Goal: Information Seeking & Learning: Learn about a topic

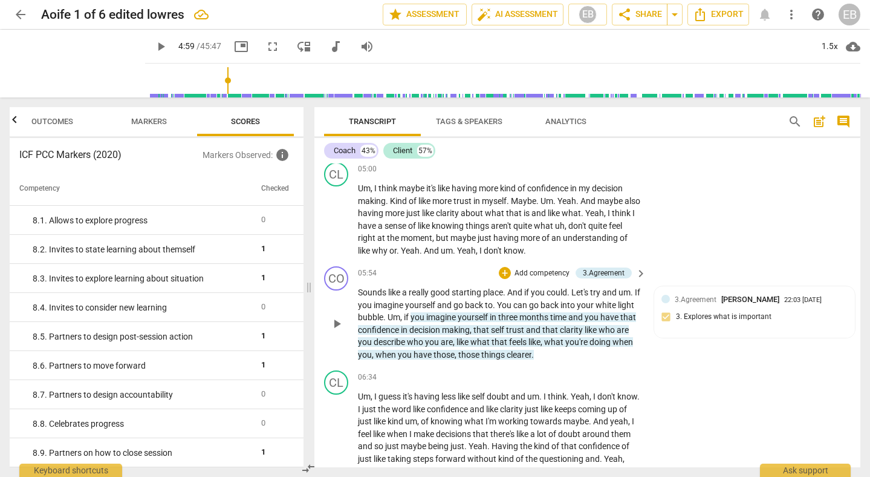
scroll to position [1301, 0]
click at [464, 404] on span "confidence" at bounding box center [448, 408] width 43 height 10
drag, startPoint x: 452, startPoint y: 408, endPoint x: 551, endPoint y: 408, distance: 99.2
click at [551, 408] on p "Um , I guess it's having less like self doubt and um . I think . Yeah , I don't…" at bounding box center [499, 445] width 282 height 112
copy p "confidence and like clarity"
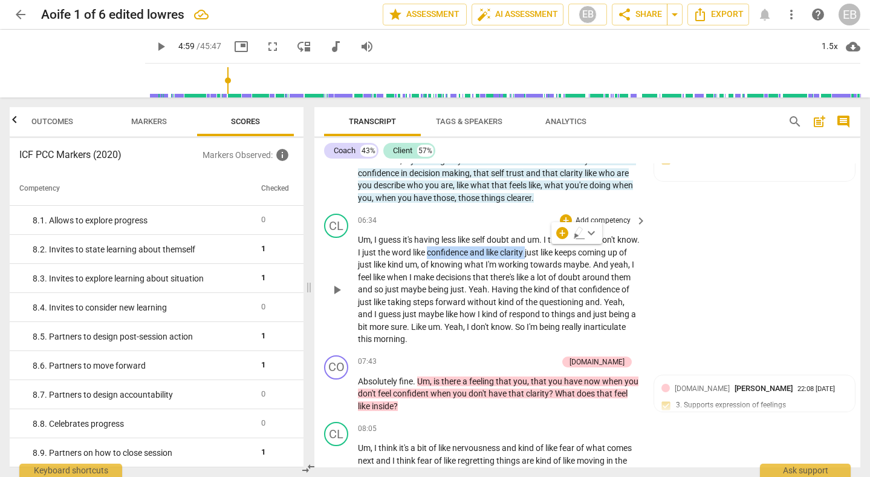
scroll to position [1461, 0]
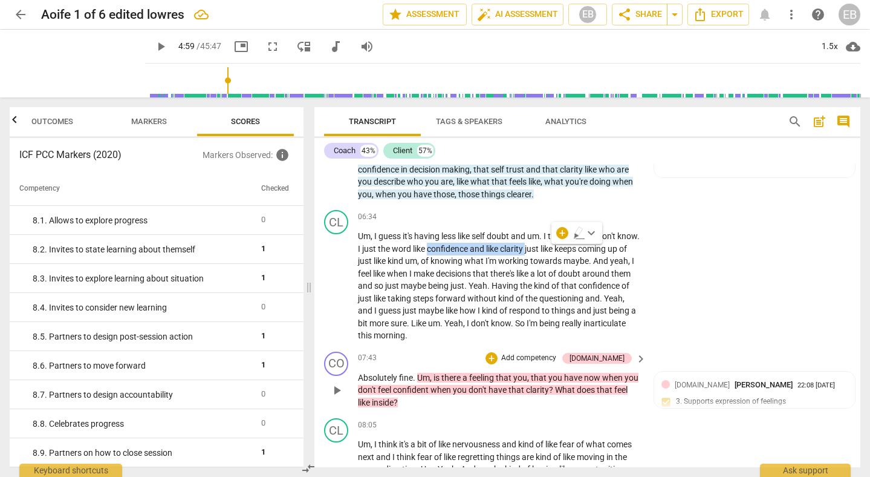
drag, startPoint x: 391, startPoint y: 356, endPoint x: 357, endPoint y: 355, distance: 33.9
click at [357, 355] on div "CO play_arrow pause 07:43 + Add competency [DOMAIN_NAME] keyboard_arrow_right A…" at bounding box center [587, 380] width 546 height 67
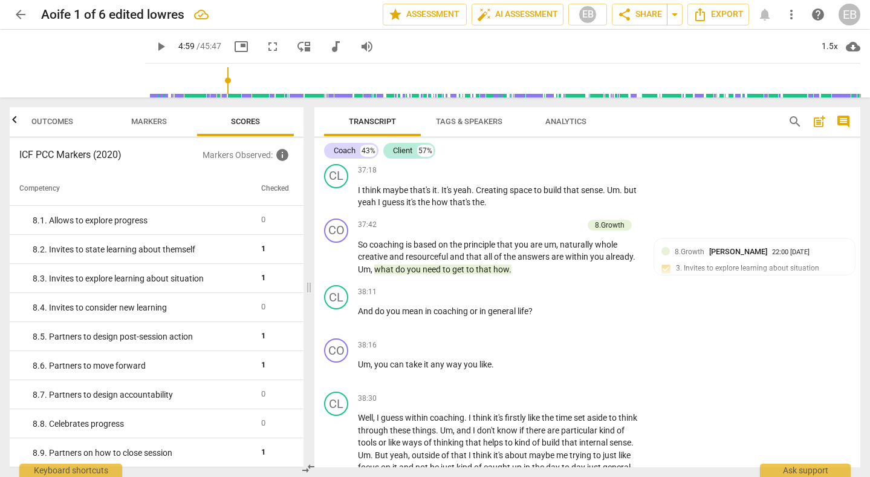
scroll to position [7630, 0]
click at [335, 203] on span "play_arrow" at bounding box center [337, 195] width 15 height 15
type input "299"
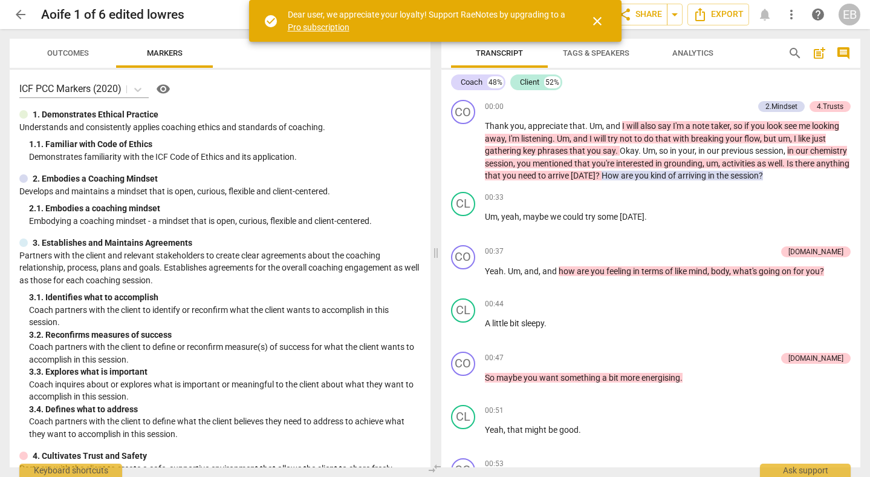
click at [600, 22] on span "close" at bounding box center [597, 21] width 15 height 15
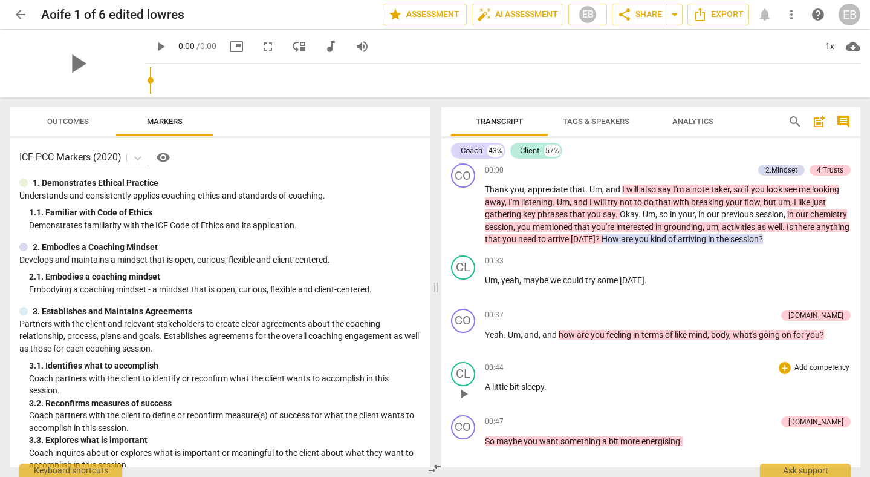
scroll to position [6, 0]
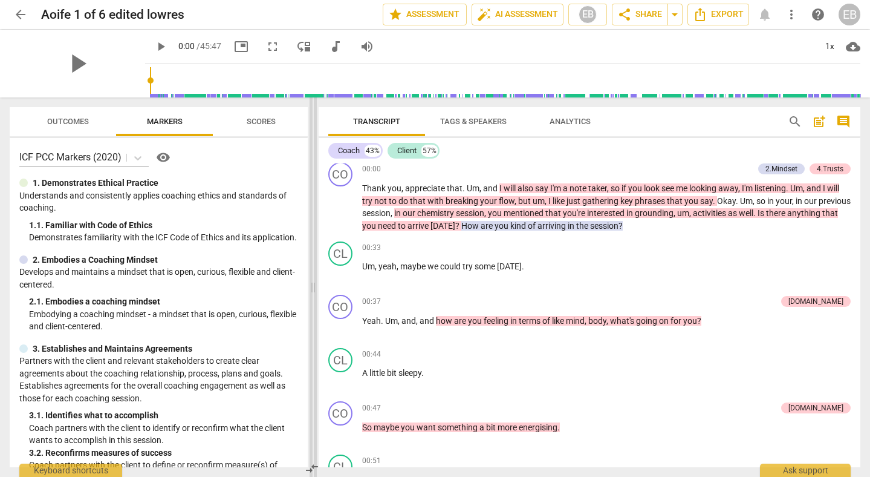
drag, startPoint x: 435, startPoint y: 283, endPoint x: 311, endPoint y: 282, distance: 123.4
click at [311, 283] on span at bounding box center [313, 286] width 7 height 379
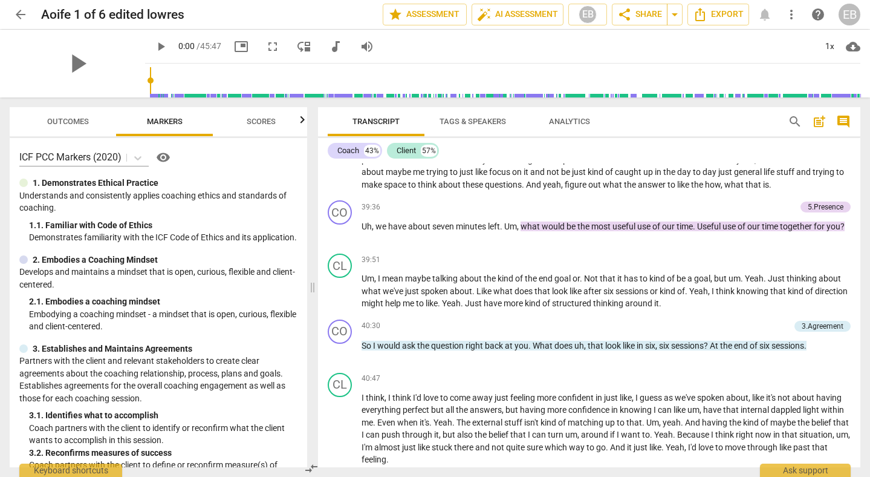
scroll to position [7062, 0]
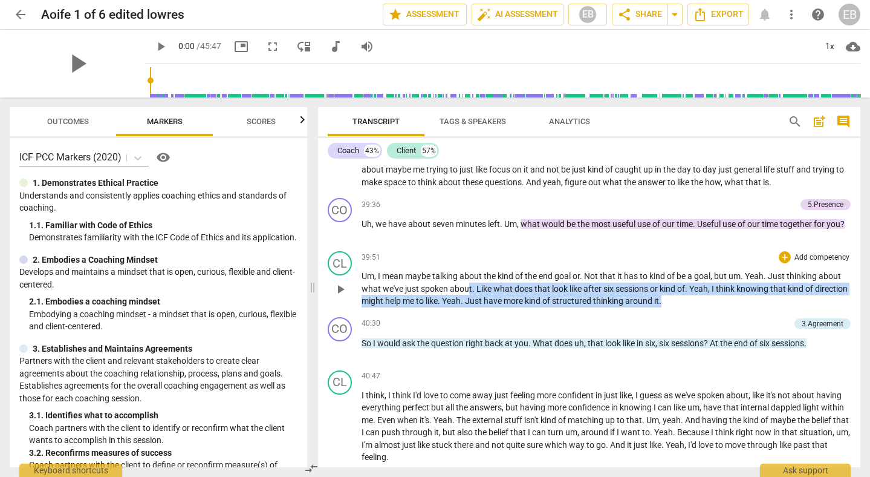
drag, startPoint x: 470, startPoint y: 302, endPoint x: 730, endPoint y: 318, distance: 260.5
click at [730, 307] on p "Um , I mean maybe talking about the kind of the end goal or . Not that it has t…" at bounding box center [607, 288] width 490 height 37
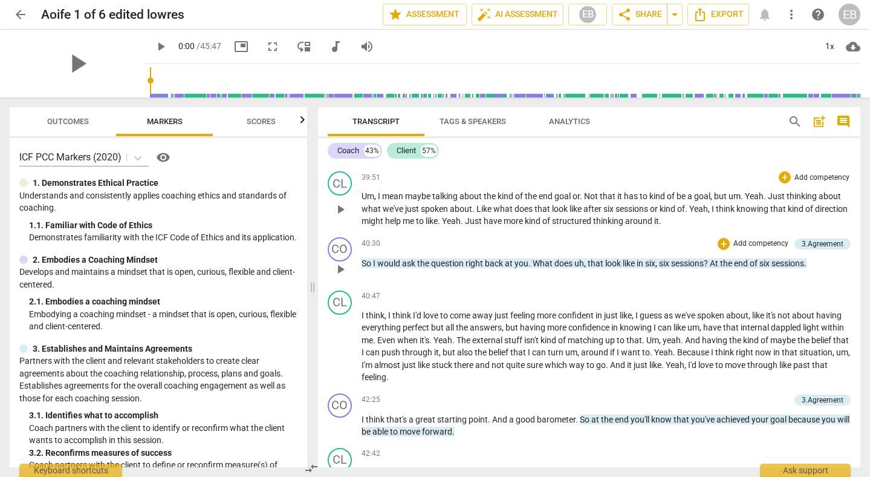
scroll to position [7143, 0]
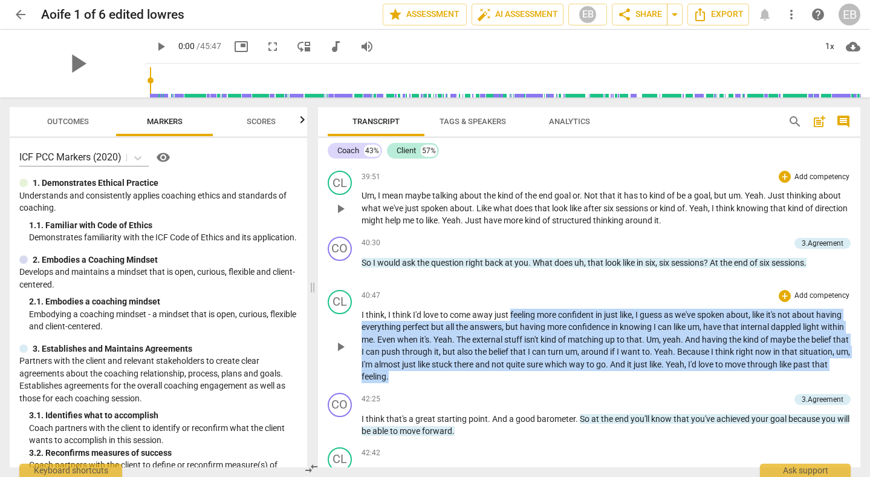
drag, startPoint x: 511, startPoint y: 328, endPoint x: 521, endPoint y: 386, distance: 58.9
click at [521, 383] on p "I think , I think I'd love to come away just feeling more confident in just lik…" at bounding box center [607, 345] width 490 height 74
click at [527, 369] on span "quite" at bounding box center [516, 364] width 21 height 10
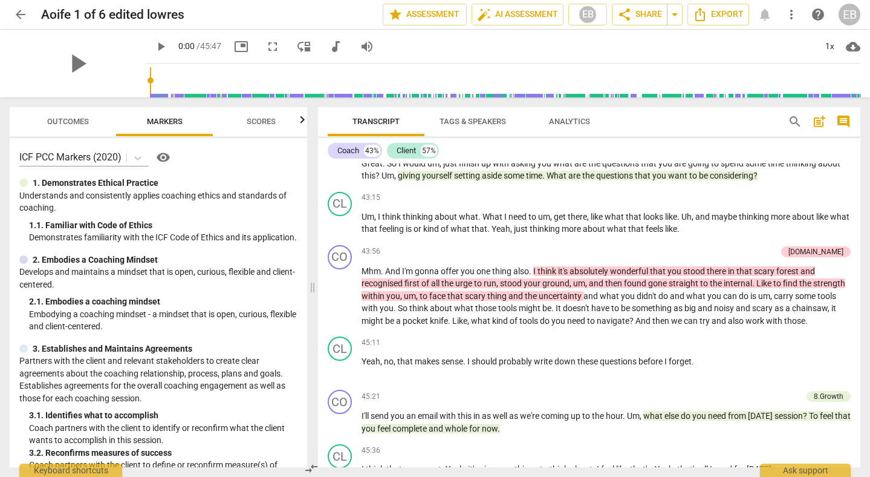
scroll to position [7509, 0]
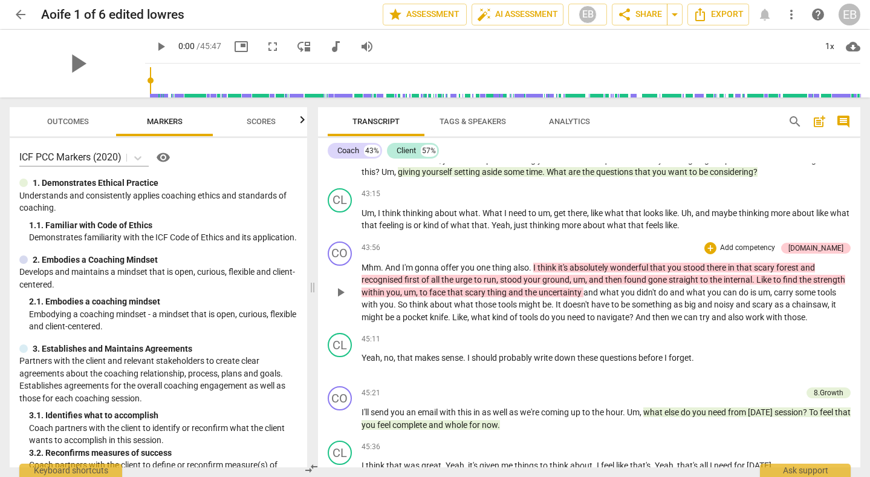
click at [453, 322] on span "Like" at bounding box center [459, 317] width 15 height 10
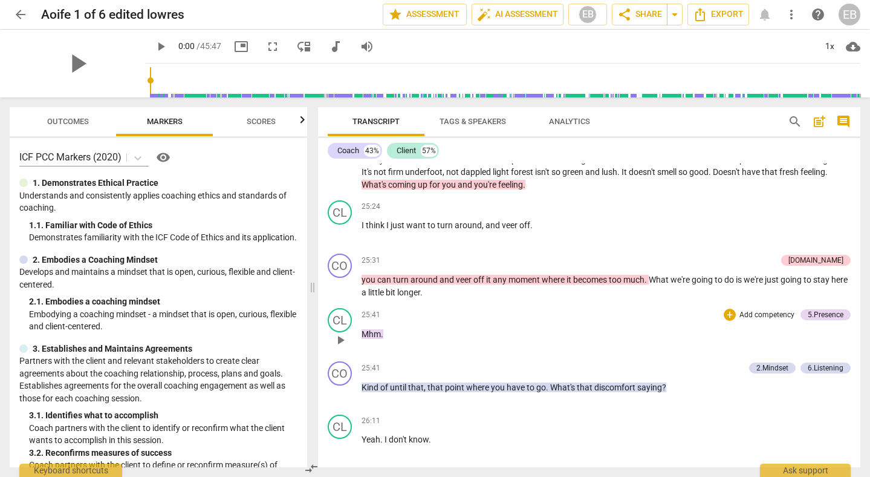
scroll to position [4860, 0]
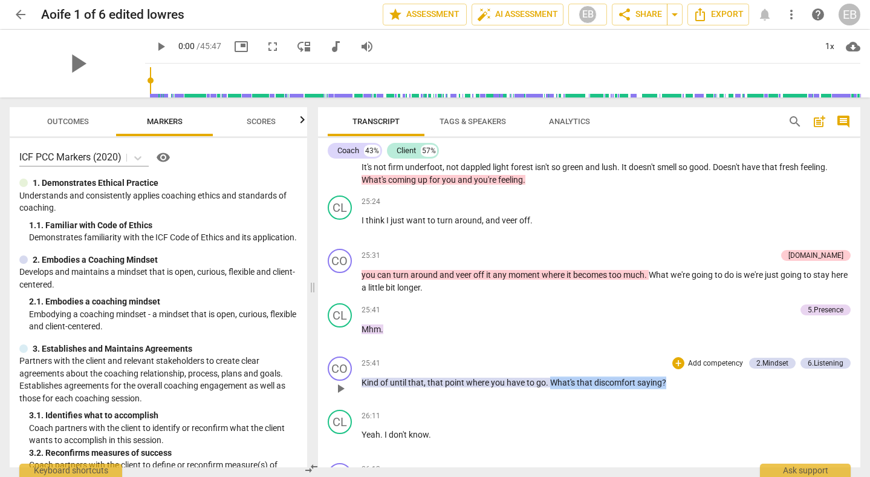
drag, startPoint x: 674, startPoint y: 383, endPoint x: 549, endPoint y: 385, distance: 124.6
click at [549, 385] on p "Kind of until that , that point where you have to go . What's that discomfort s…" at bounding box center [607, 382] width 490 height 13
copy p "What's that discomfort saying ?"
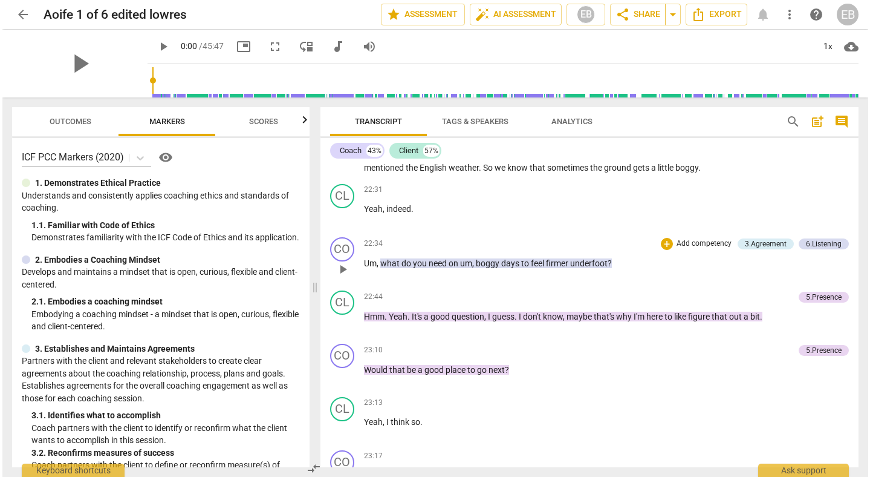
scroll to position [4311, 0]
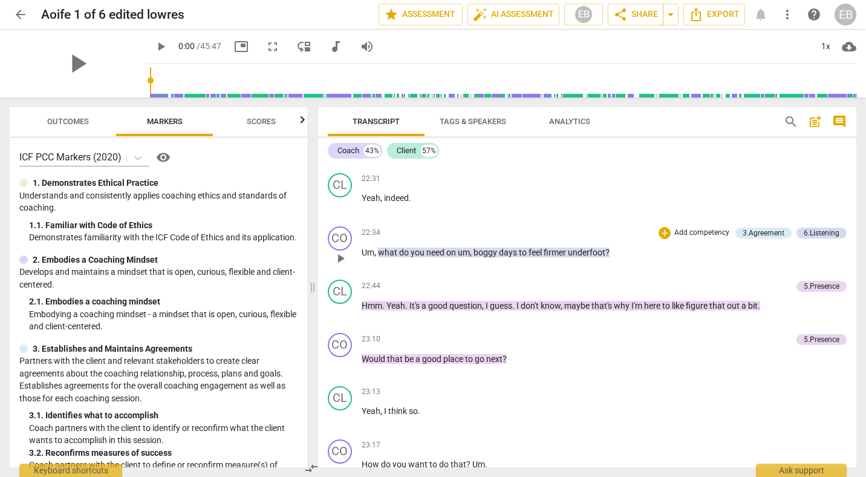
drag, startPoint x: 362, startPoint y: 232, endPoint x: 399, endPoint y: 245, distance: 39.8
click at [399, 246] on div "22:34 + Add competency 3.Agreement 6.Listening keyboard_arrow_right Um , what d…" at bounding box center [605, 248] width 486 height 44
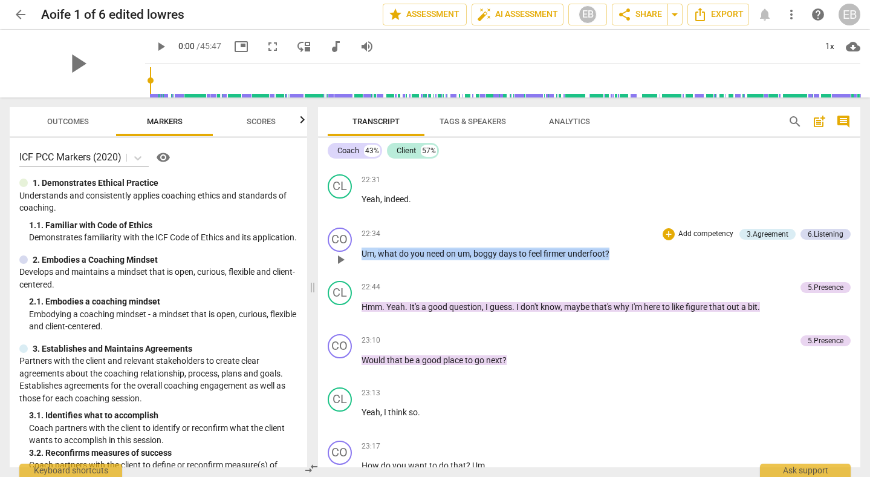
drag, startPoint x: 627, startPoint y: 252, endPoint x: 362, endPoint y: 253, distance: 264.3
click at [362, 253] on p "Um , what do you need on um , boggy days to feel firmer underfoot ?" at bounding box center [607, 253] width 490 height 13
copy p "Um , what do you need on um , boggy days to feel firmer underfoot ?"
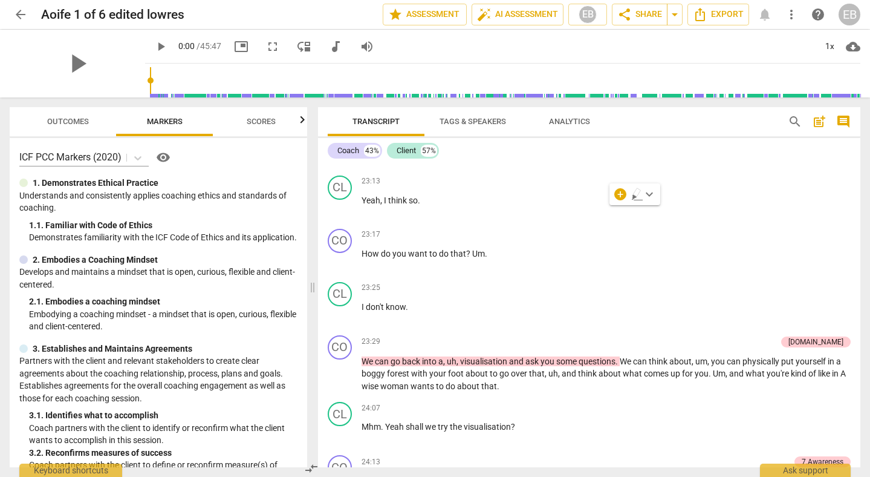
scroll to position [4562, 0]
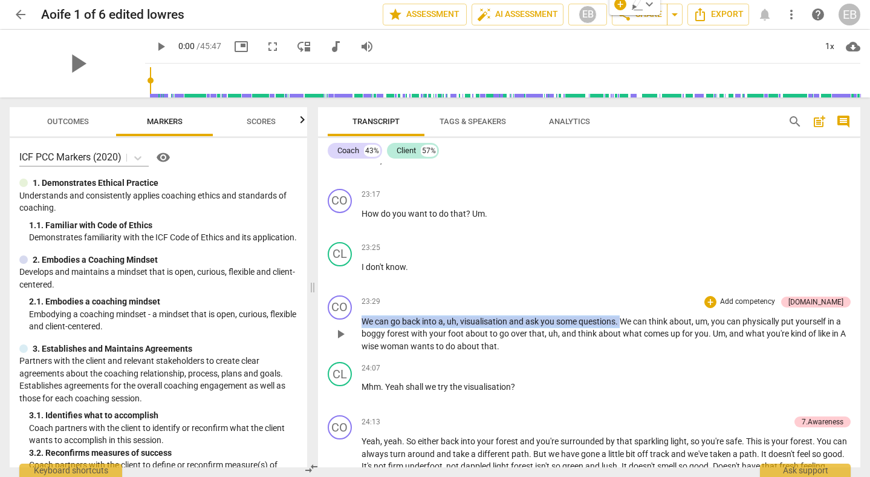
drag, startPoint x: 622, startPoint y: 320, endPoint x: 494, endPoint y: 311, distance: 128.5
click at [494, 311] on div "23:29 + Add competency 4.Trust keyboard_arrow_right We can go back into a , uh …" at bounding box center [607, 323] width 490 height 57
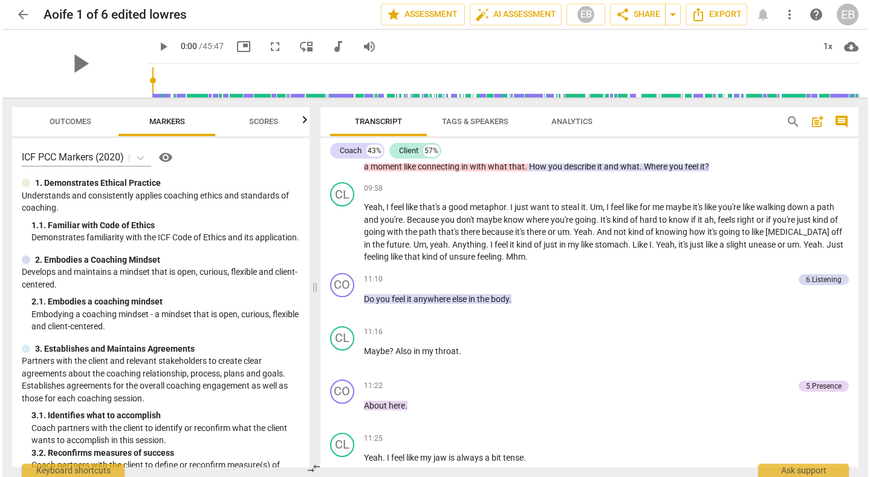
scroll to position [1780, 0]
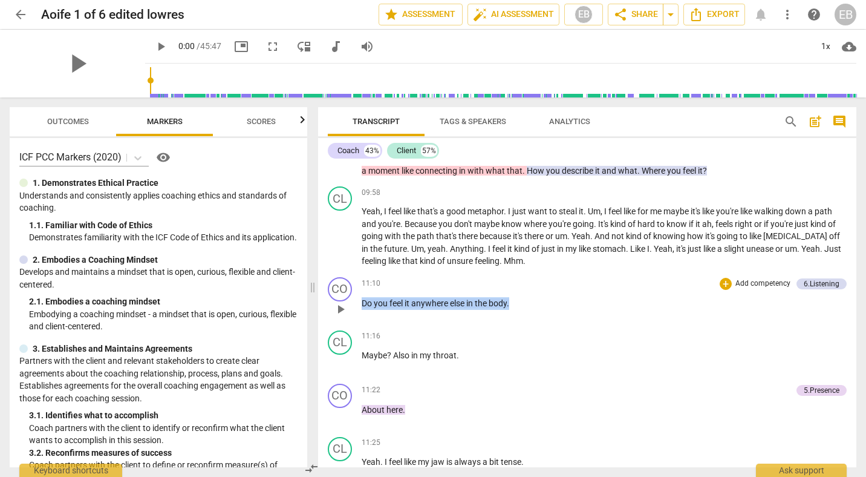
drag, startPoint x: 539, startPoint y: 304, endPoint x: 363, endPoint y: 308, distance: 176.0
click at [363, 308] on p "Do you feel it anywhere else in the body ." at bounding box center [605, 303] width 486 height 13
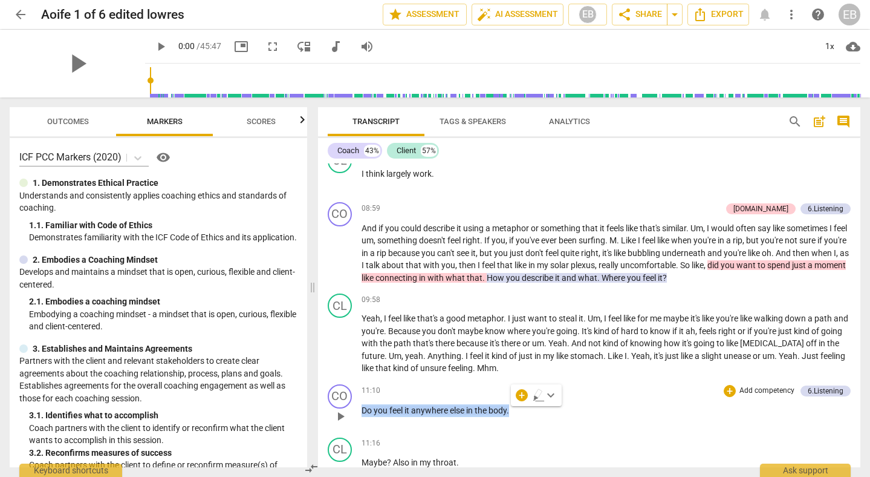
scroll to position [1673, 0]
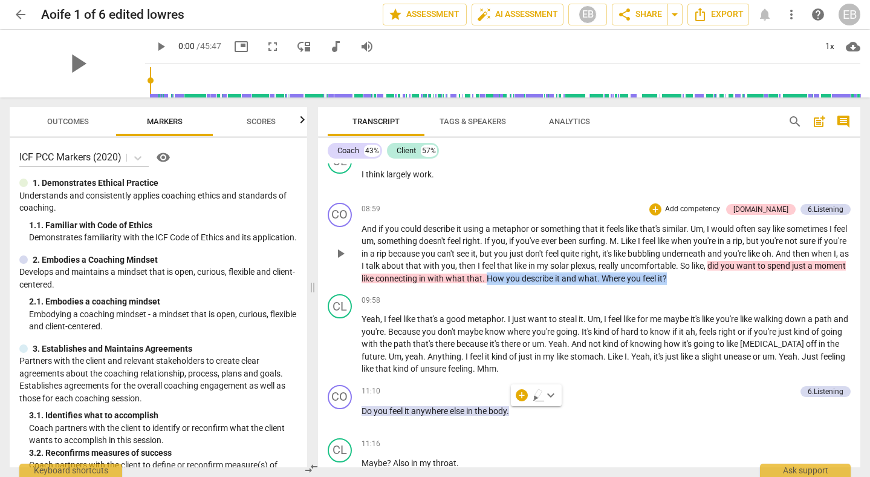
drag, startPoint x: 542, startPoint y: 279, endPoint x: 761, endPoint y: 272, distance: 219.0
click at [761, 272] on p "And if you could describe it using a metaphor or something that it feels like t…" at bounding box center [607, 254] width 490 height 62
copy p "How you describe it and what . Where you feel it ?"
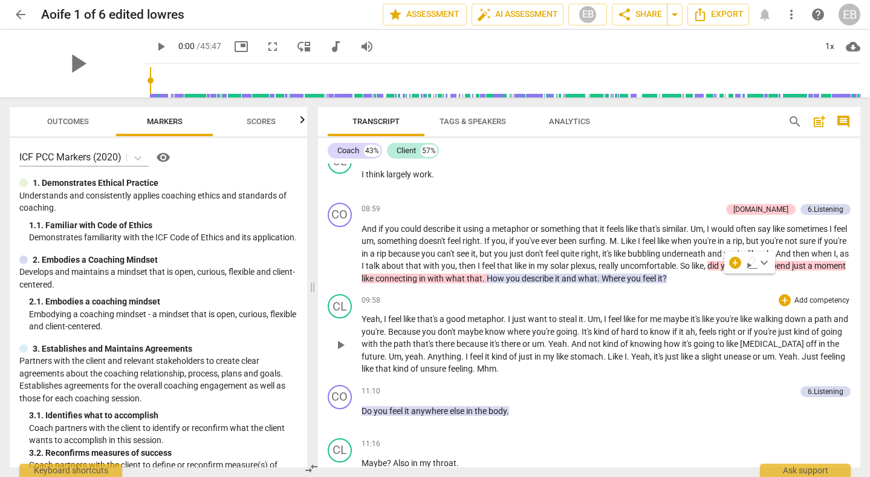
click at [754, 293] on div "CL play_arrow pause 09:58 + Add competency keyboard_arrow_right Yeah , I feel l…" at bounding box center [589, 334] width 543 height 91
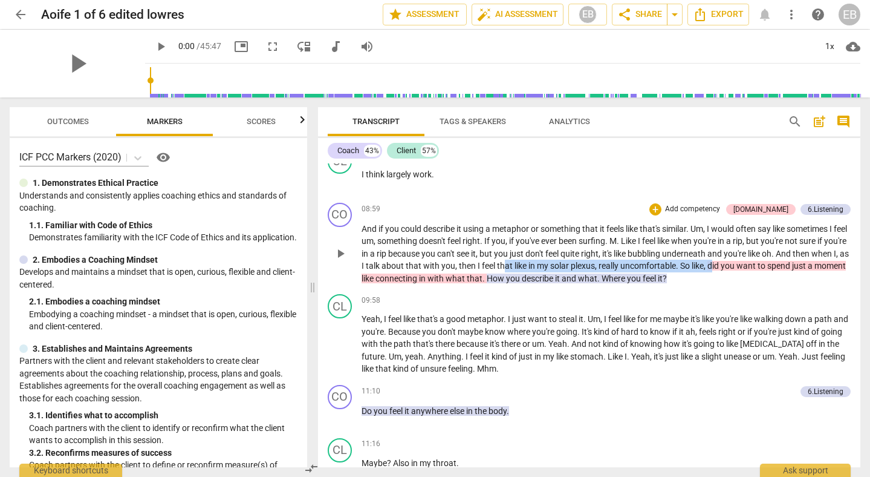
drag, startPoint x: 752, startPoint y: 262, endPoint x: 542, endPoint y: 269, distance: 209.9
click at [542, 269] on p "And if you could describe it using a metaphor or something that it feels like t…" at bounding box center [607, 254] width 490 height 62
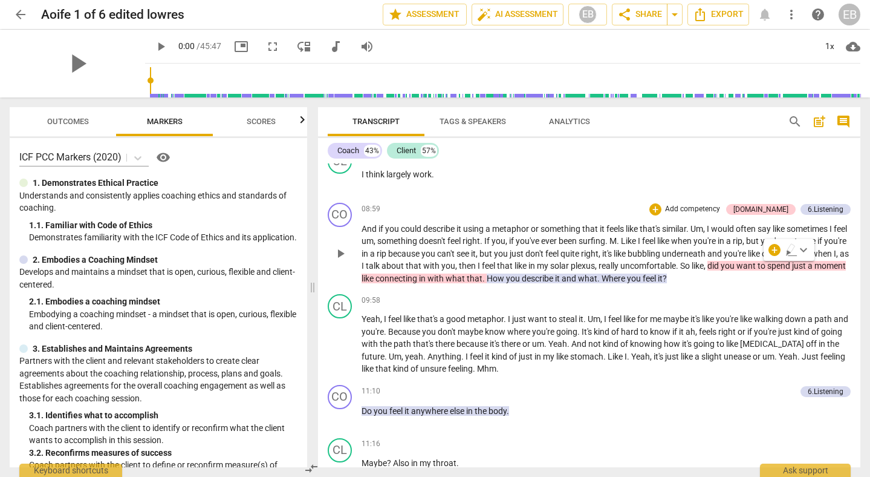
click at [732, 282] on p "And if you could describe it using a metaphor or something that it feels like t…" at bounding box center [607, 254] width 490 height 62
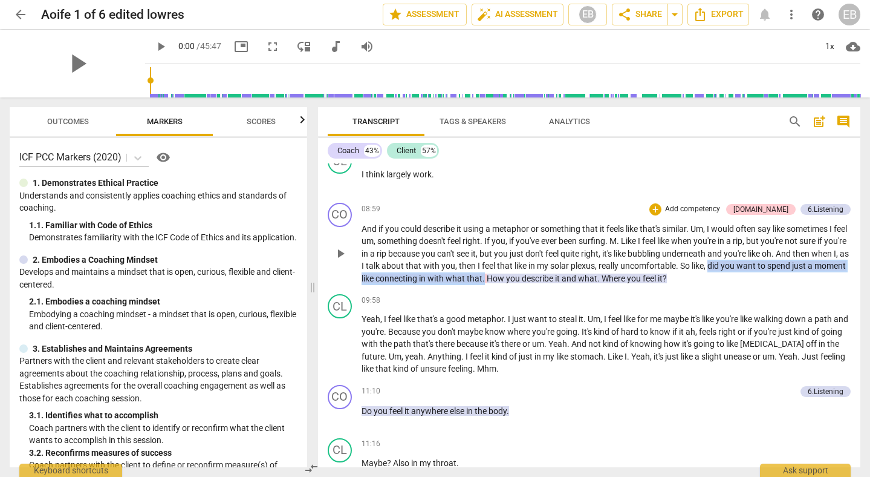
drag, startPoint x: 751, startPoint y: 265, endPoint x: 541, endPoint y: 280, distance: 210.9
click at [541, 280] on p "And if you could describe it using a metaphor or something that it feels like t…" at bounding box center [607, 254] width 490 height 62
copy p "did you want to spend just a moment like connecting in with what that ."
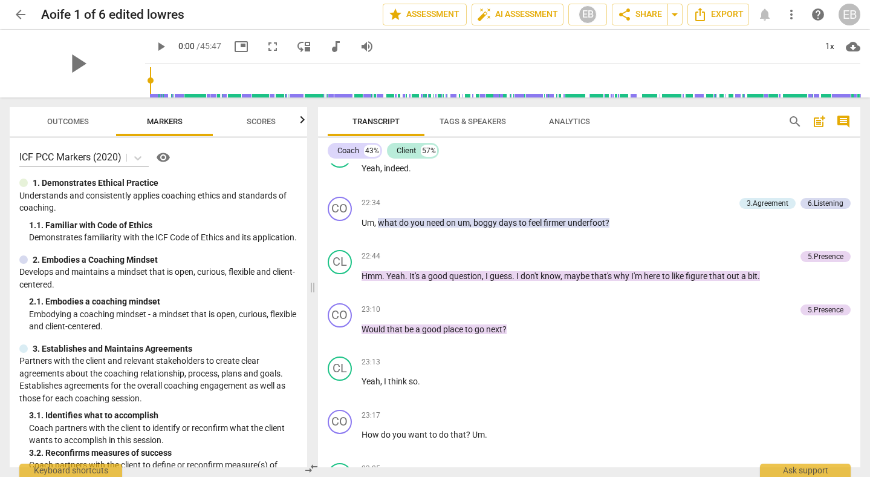
scroll to position [4341, 0]
drag, startPoint x: 511, startPoint y: 329, endPoint x: 359, endPoint y: 329, distance: 152.4
click at [359, 329] on div "CO play_arrow pause 23:10 + Add competency 5.Presence keyboard_arrow_right Woul…" at bounding box center [589, 324] width 543 height 53
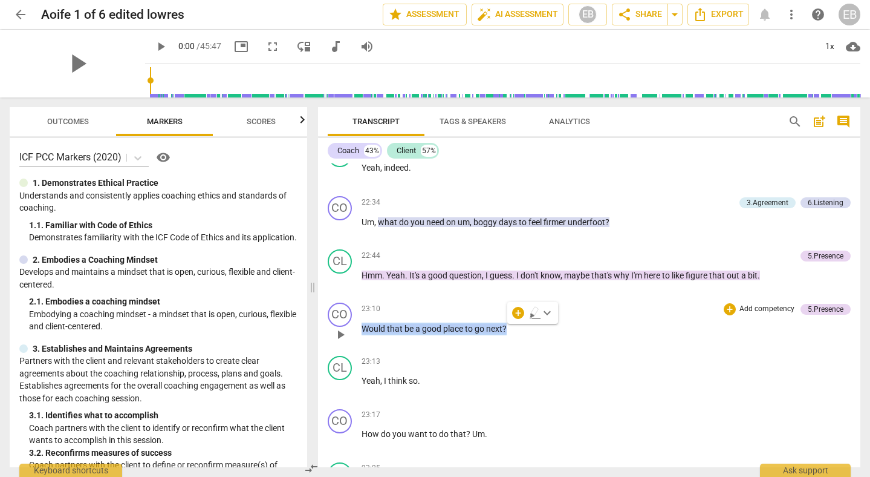
copy p "Would that be a good place to go next ?"
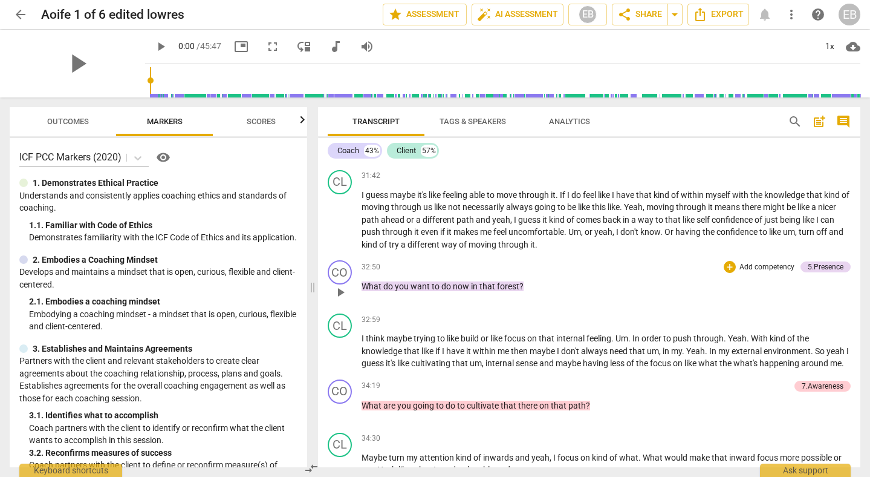
scroll to position [5980, 0]
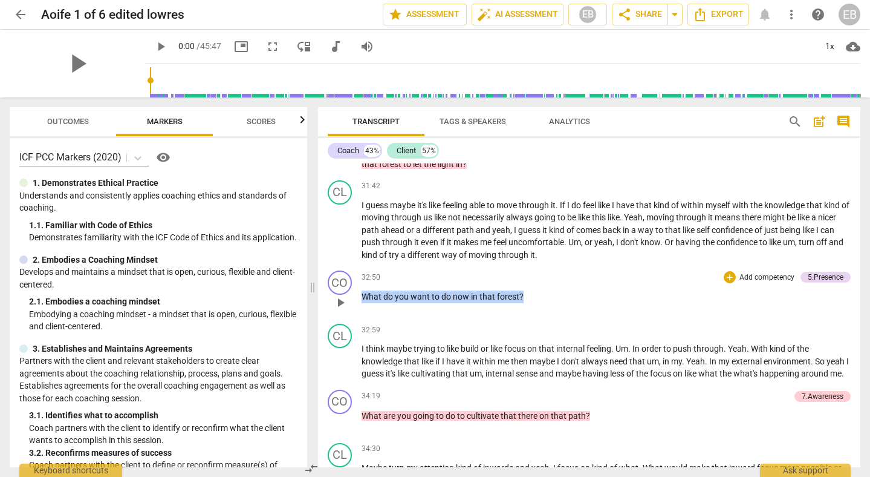
drag, startPoint x: 533, startPoint y: 295, endPoint x: 362, endPoint y: 294, distance: 171.1
click at [362, 294] on p "What do you want to do now in that forest ?" at bounding box center [607, 296] width 490 height 13
copy p "What do you want to do now in that forest ?"
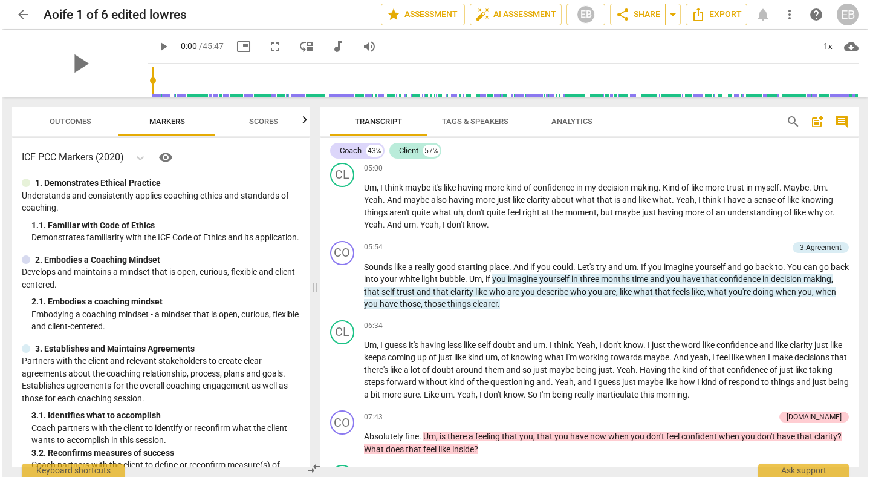
scroll to position [1141, 0]
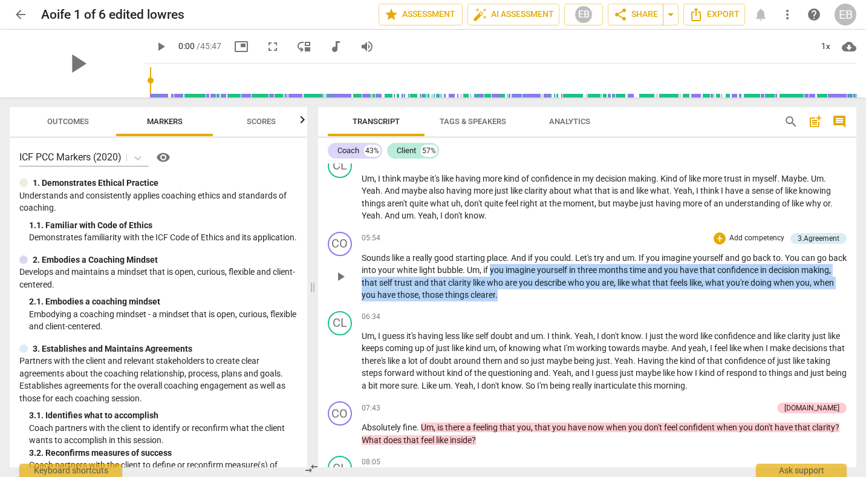
drag, startPoint x: 511, startPoint y: 271, endPoint x: 548, endPoint y: 291, distance: 42.8
click at [548, 291] on p "Sounds like a really good starting place . And if you could . Let's try and um …" at bounding box center [605, 277] width 486 height 50
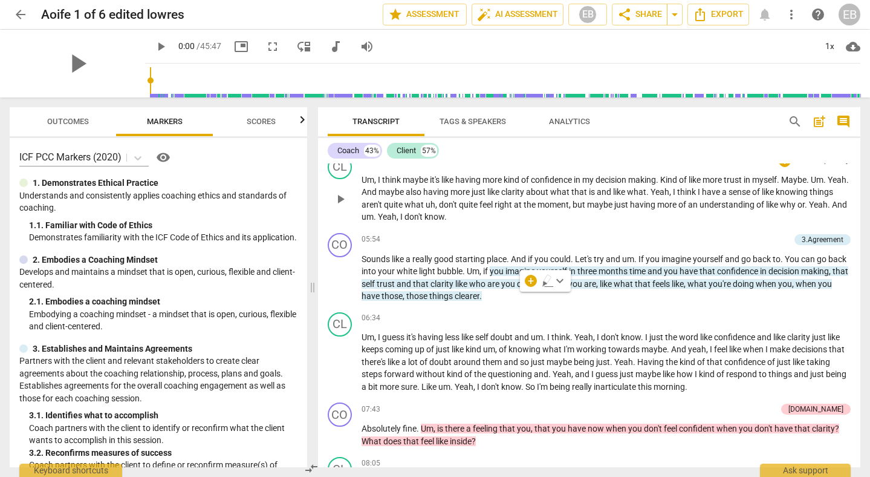
click at [550, 220] on p "Um , I think maybe it's like having more kind of confidence in my decision maki…" at bounding box center [607, 199] width 490 height 50
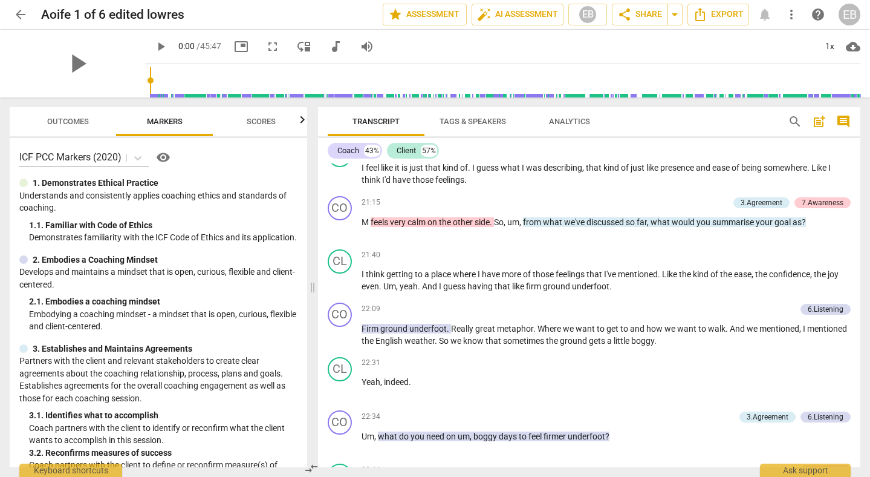
scroll to position [4129, 0]
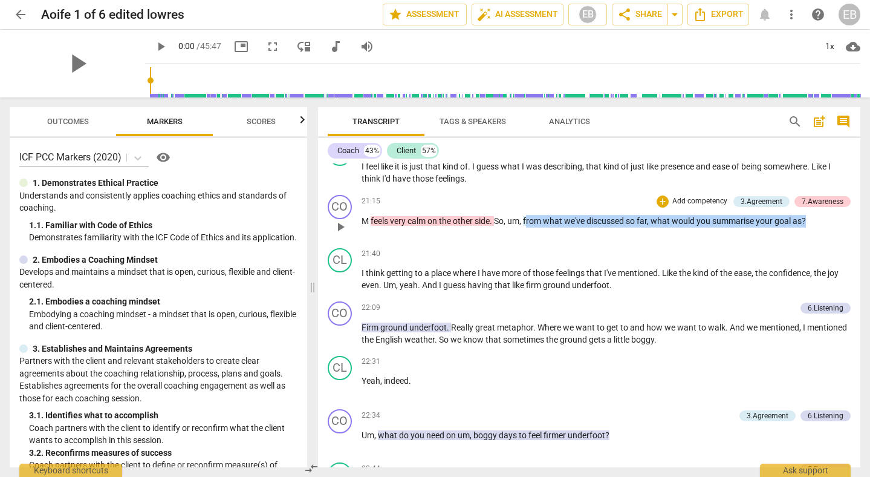
drag, startPoint x: 528, startPoint y: 218, endPoint x: 810, endPoint y: 222, distance: 282.4
click at [810, 222] on p "M feels very calm on the other side . So , um , from what we've discussed so fa…" at bounding box center [607, 221] width 490 height 13
click at [818, 226] on p "M feels very calm on the other side . So , um , from what we've discussed so fa…" at bounding box center [607, 221] width 490 height 13
drag, startPoint x: 818, startPoint y: 220, endPoint x: 526, endPoint y: 219, distance: 292.1
click at [526, 219] on p "M feels very calm on the other side . So , um , from what we've discussed so fa…" at bounding box center [607, 221] width 490 height 13
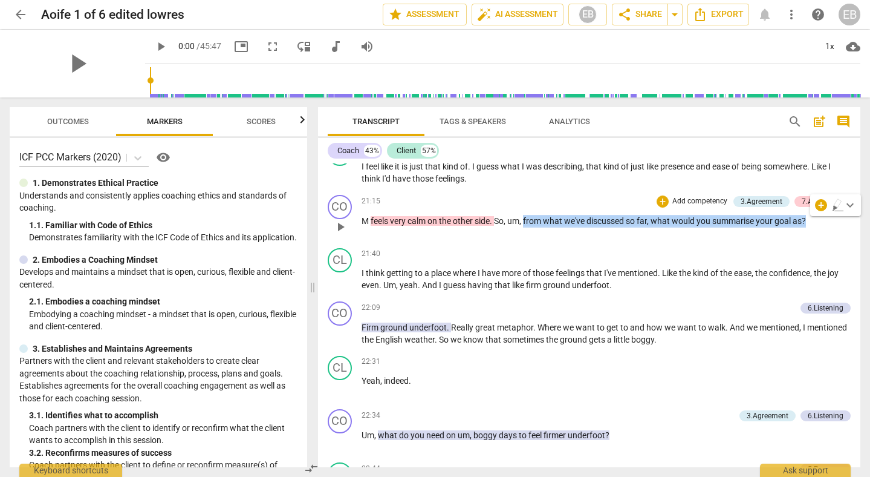
copy p "from what we've discussed so far , what would you summarise your goal as ?"
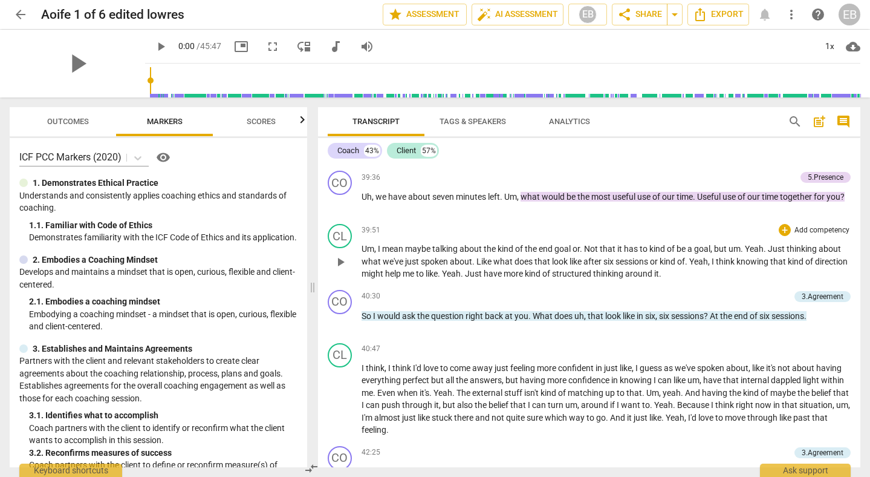
scroll to position [7091, 0]
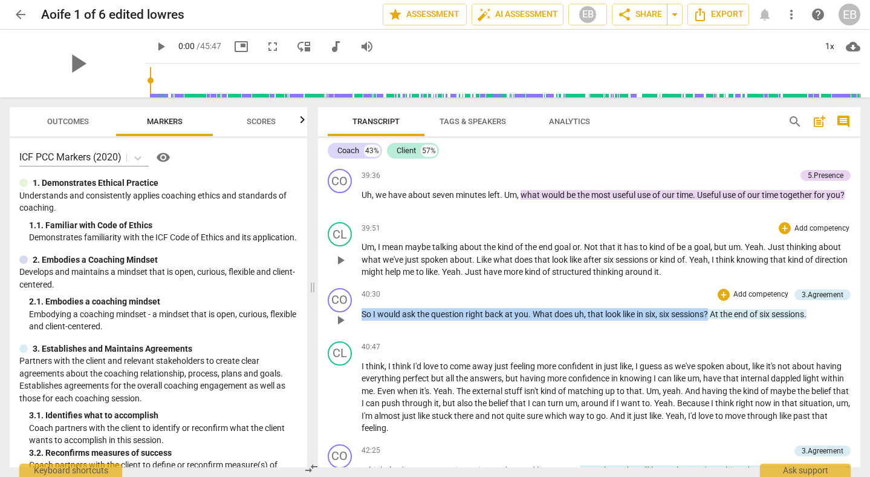
drag, startPoint x: 362, startPoint y: 325, endPoint x: 712, endPoint y: 321, distance: 350.8
click at [712, 321] on p "So I would ask the question right back at you . What does uh , that look like i…" at bounding box center [607, 314] width 490 height 13
copy p "So I would ask the question right back at you . What does uh , that look like i…"
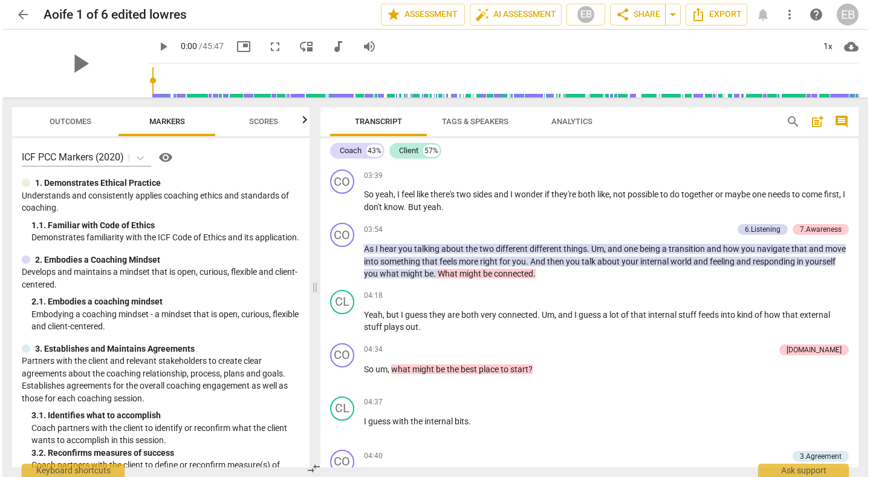
scroll to position [790, 0]
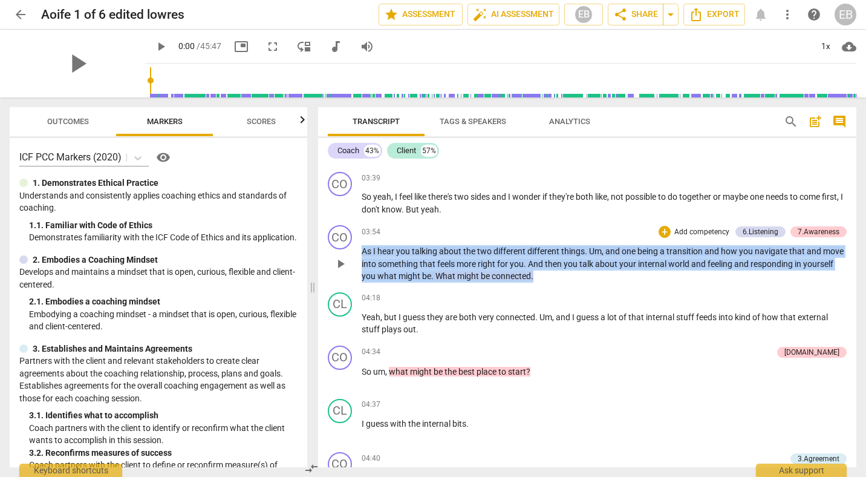
drag, startPoint x: 547, startPoint y: 275, endPoint x: 359, endPoint y: 250, distance: 189.7
click at [359, 250] on div "CO play_arrow pause 03:54 + Add competency 6.Listening 7.Awareness keyboard_arr…" at bounding box center [587, 253] width 539 height 67
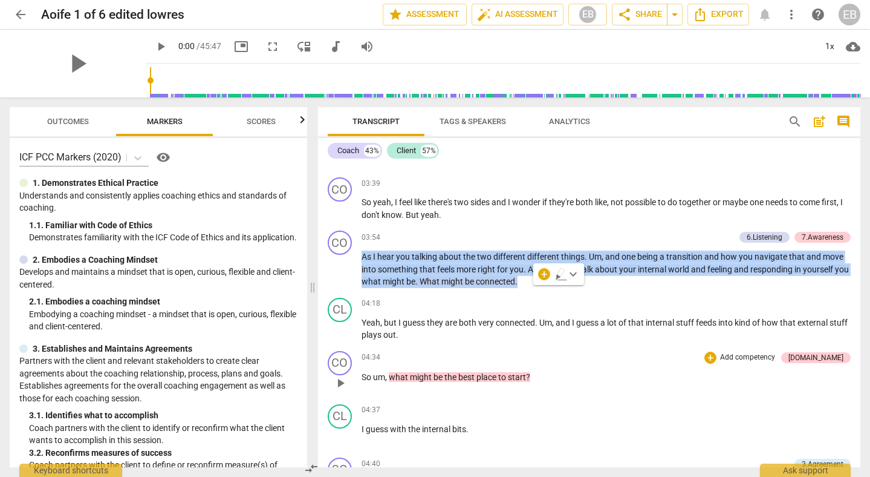
scroll to position [776, 0]
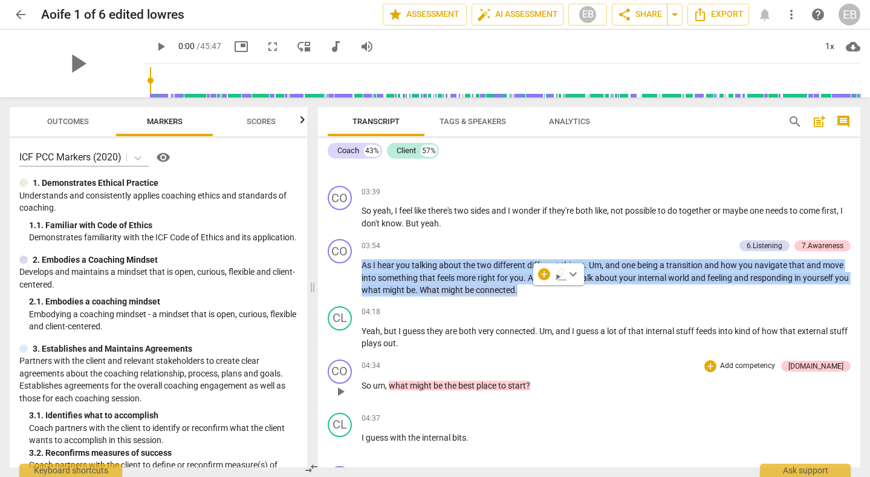
copy p "As I hear you talking about the two different different things . Um , and one b…"
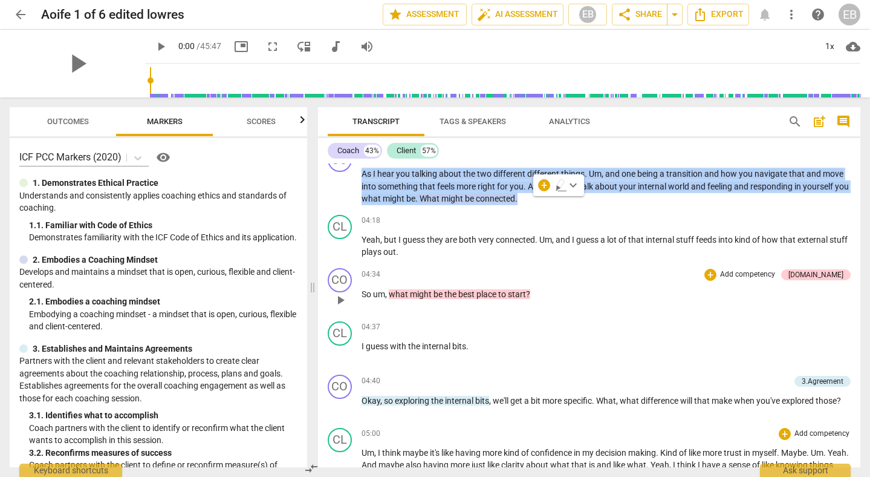
scroll to position [980, 0]
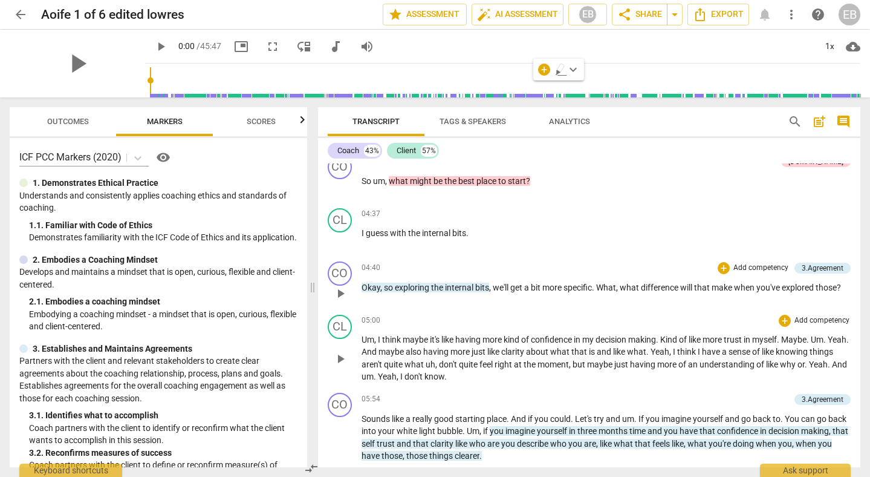
click at [619, 289] on span "," at bounding box center [618, 287] width 4 height 10
drag, startPoint x: 848, startPoint y: 287, endPoint x: 428, endPoint y: 277, distance: 420.4
click at [428, 277] on div "CO play_arrow pause 04:40 + Add competency 3.Agreement keyboard_arrow_right Oka…" at bounding box center [589, 282] width 543 height 53
click at [698, 287] on span "that" at bounding box center [703, 287] width 18 height 10
click at [694, 287] on span "will" at bounding box center [687, 287] width 14 height 10
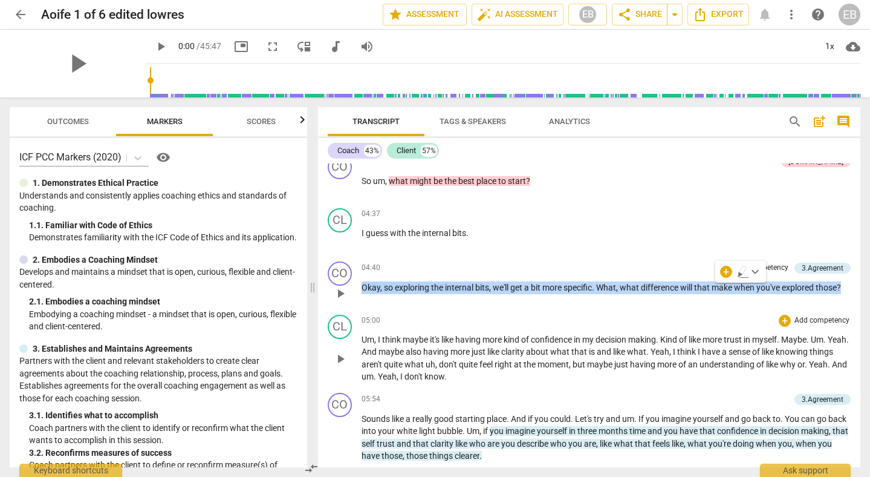
click at [694, 287] on span "will" at bounding box center [687, 287] width 14 height 10
copy p "Okay , so exploring the internal bits , we'll get a bit more specific . What , …"
click at [340, 289] on span "pause" at bounding box center [340, 293] width 15 height 15
type input "297"
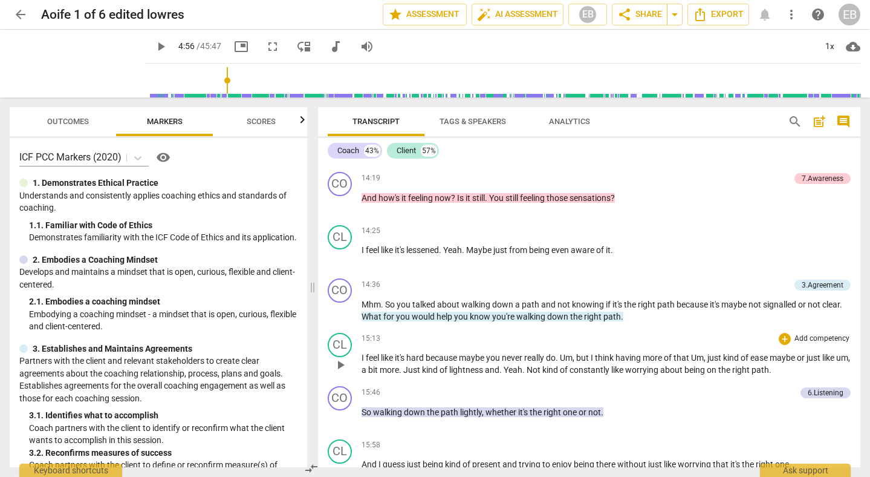
scroll to position [2563, 0]
